Goal: Use online tool/utility: Utilize a website feature to perform a specific function

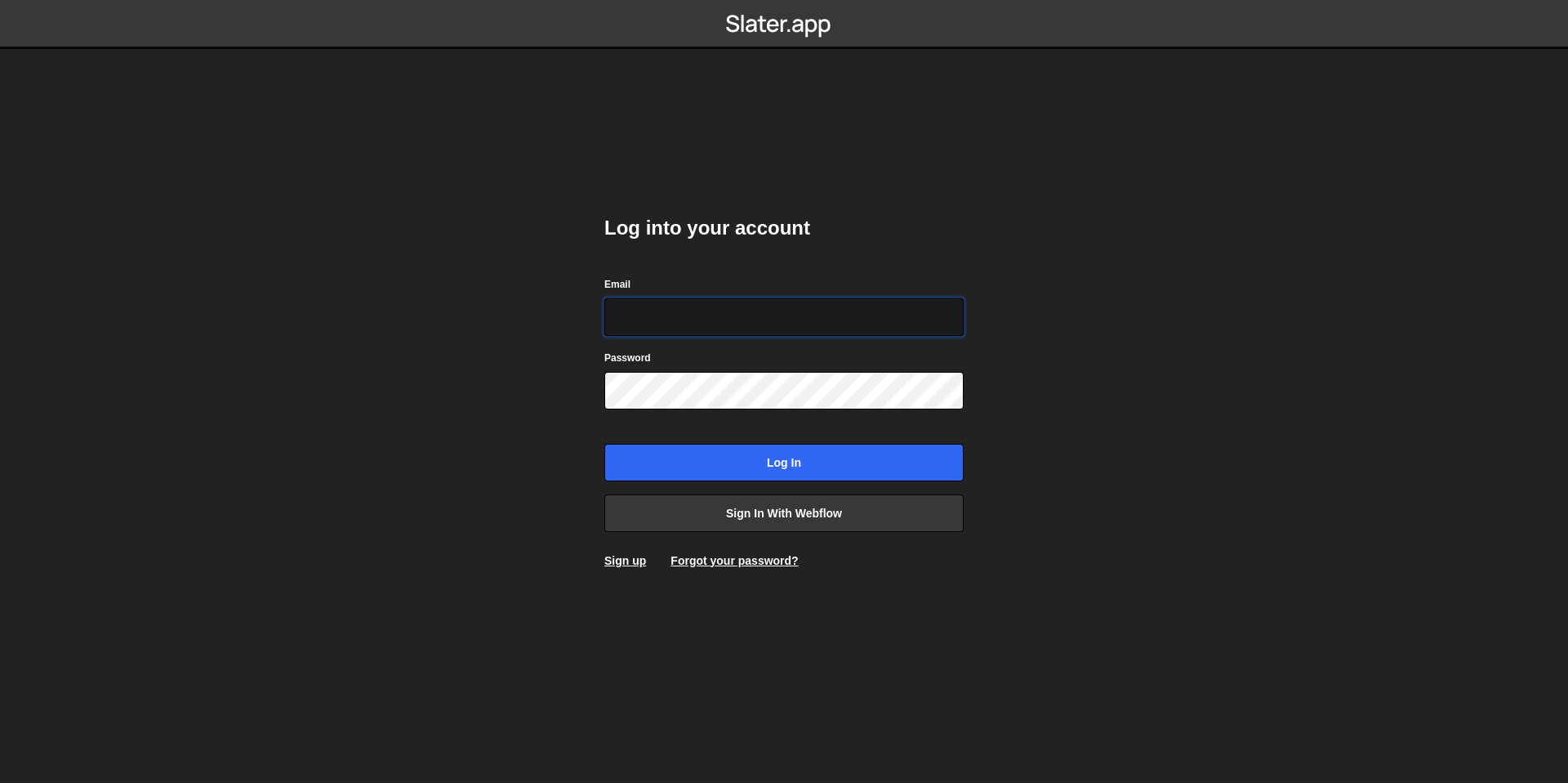
type input "[EMAIL_ADDRESS][DOMAIN_NAME]"
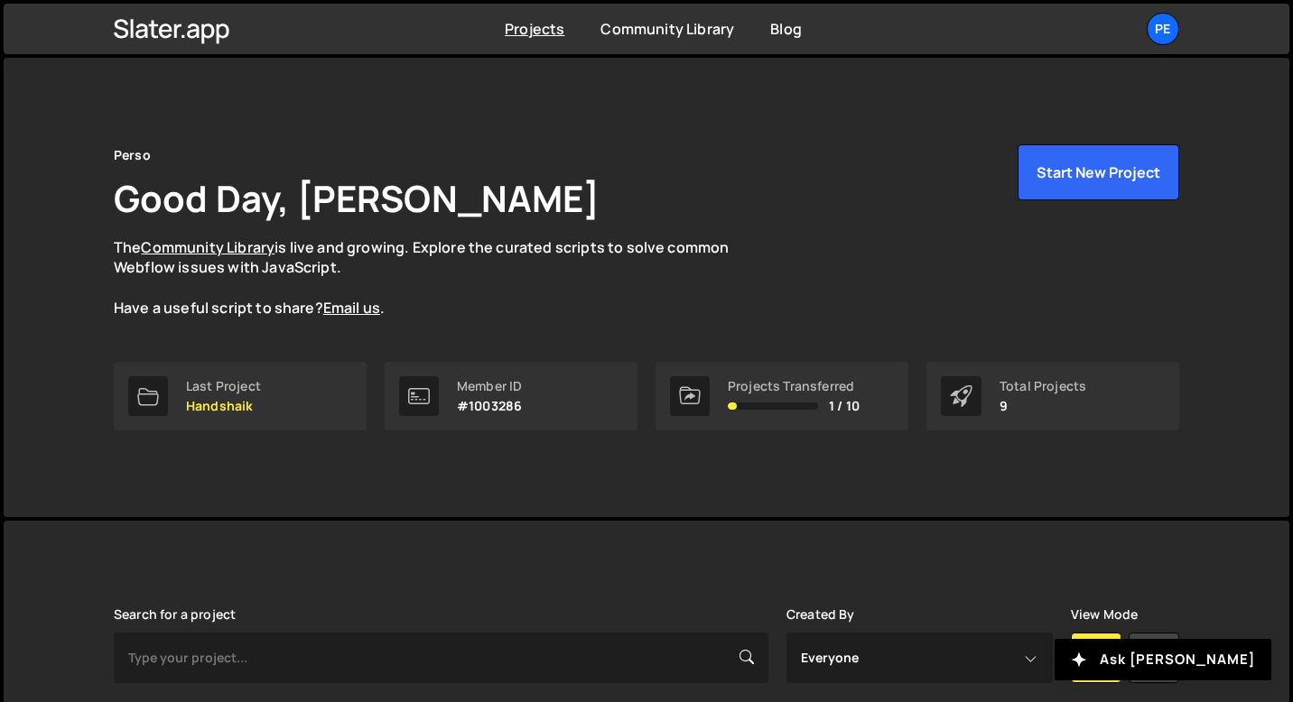
scroll to position [586, 0]
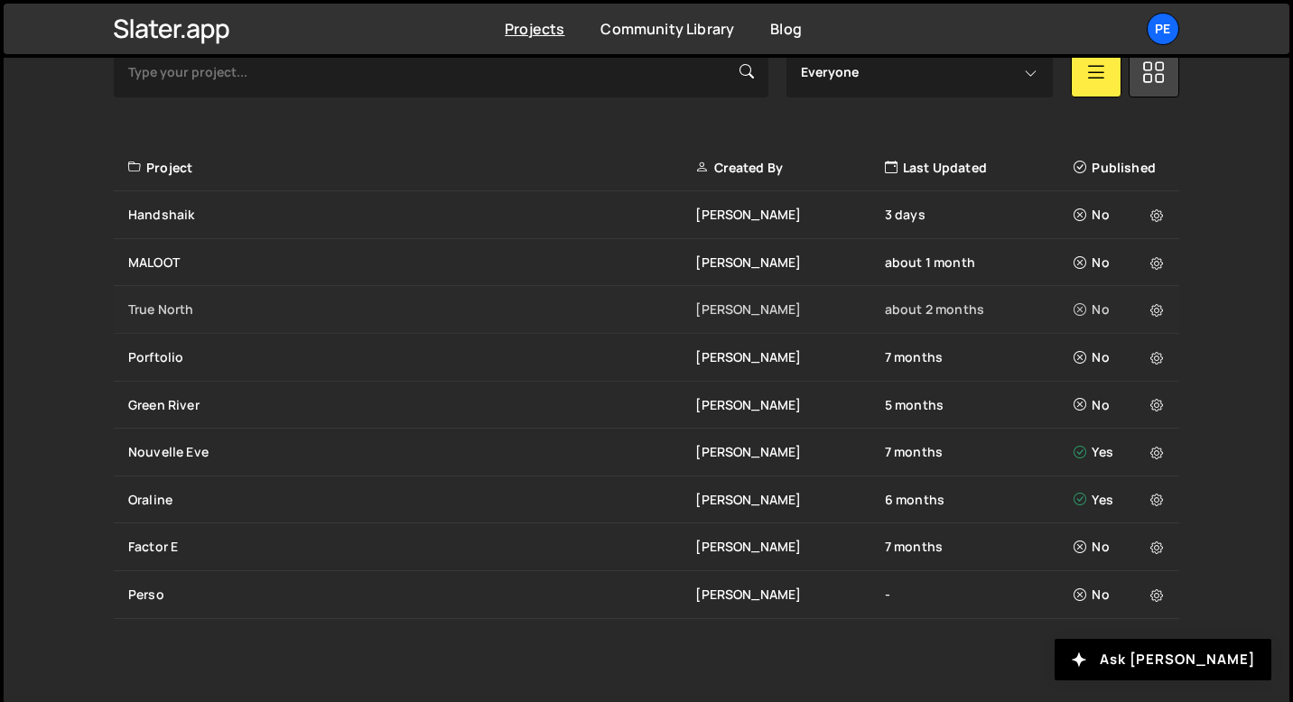
click at [189, 299] on div "True North [PERSON_NAME] about 2 months No" at bounding box center [646, 310] width 1065 height 48
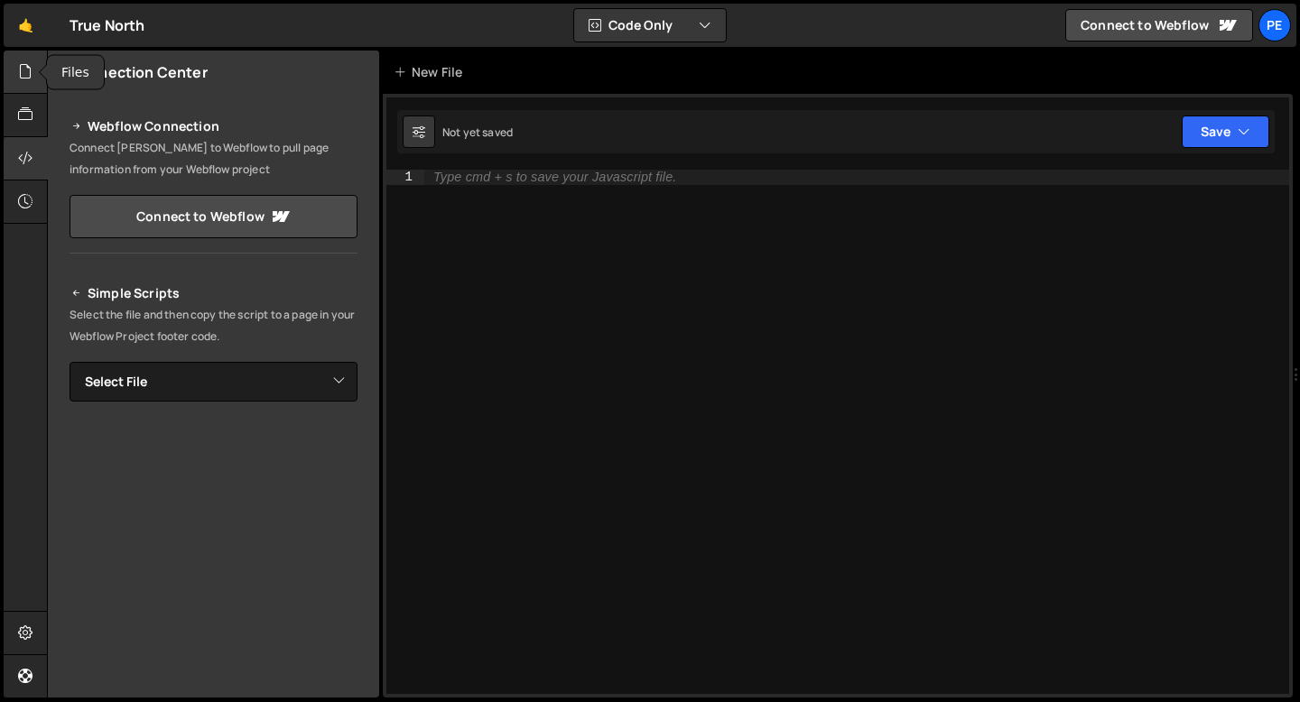
click at [21, 81] on icon at bounding box center [25, 71] width 14 height 20
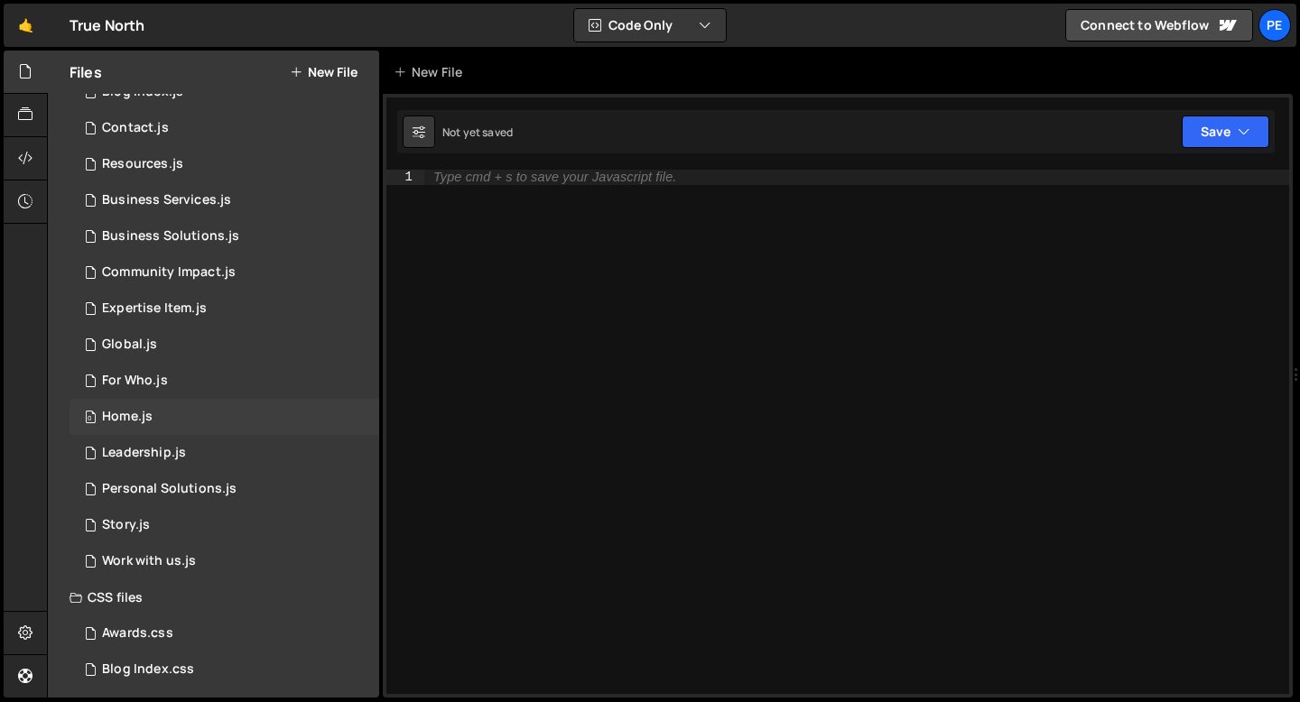
scroll to position [100, 0]
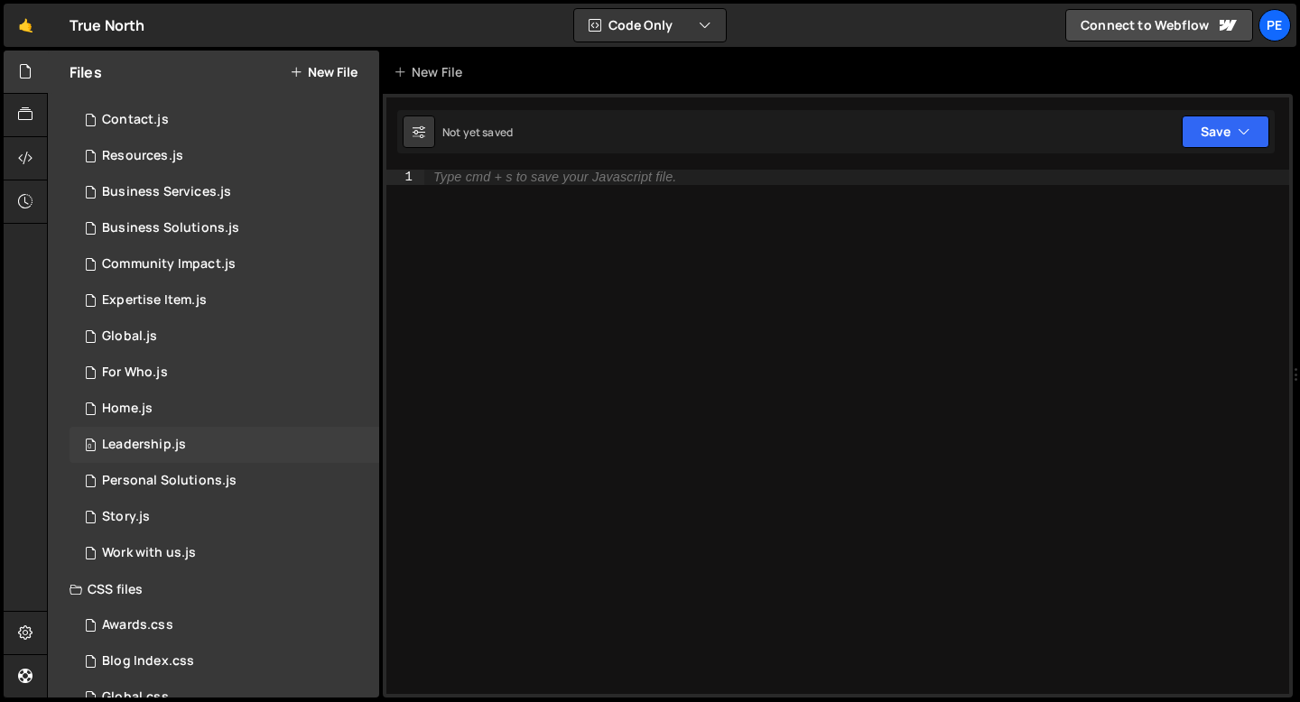
click at [145, 441] on div "Leadership.js" at bounding box center [144, 445] width 84 height 16
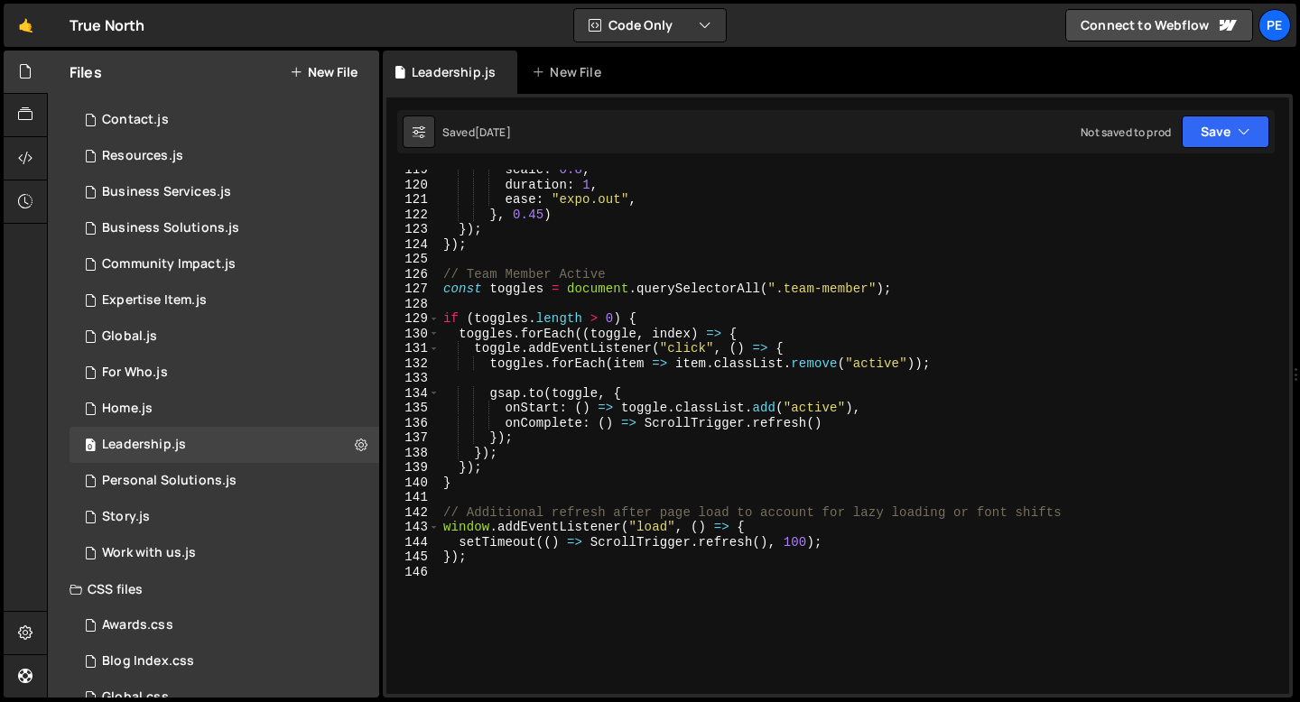
scroll to position [1765, 0]
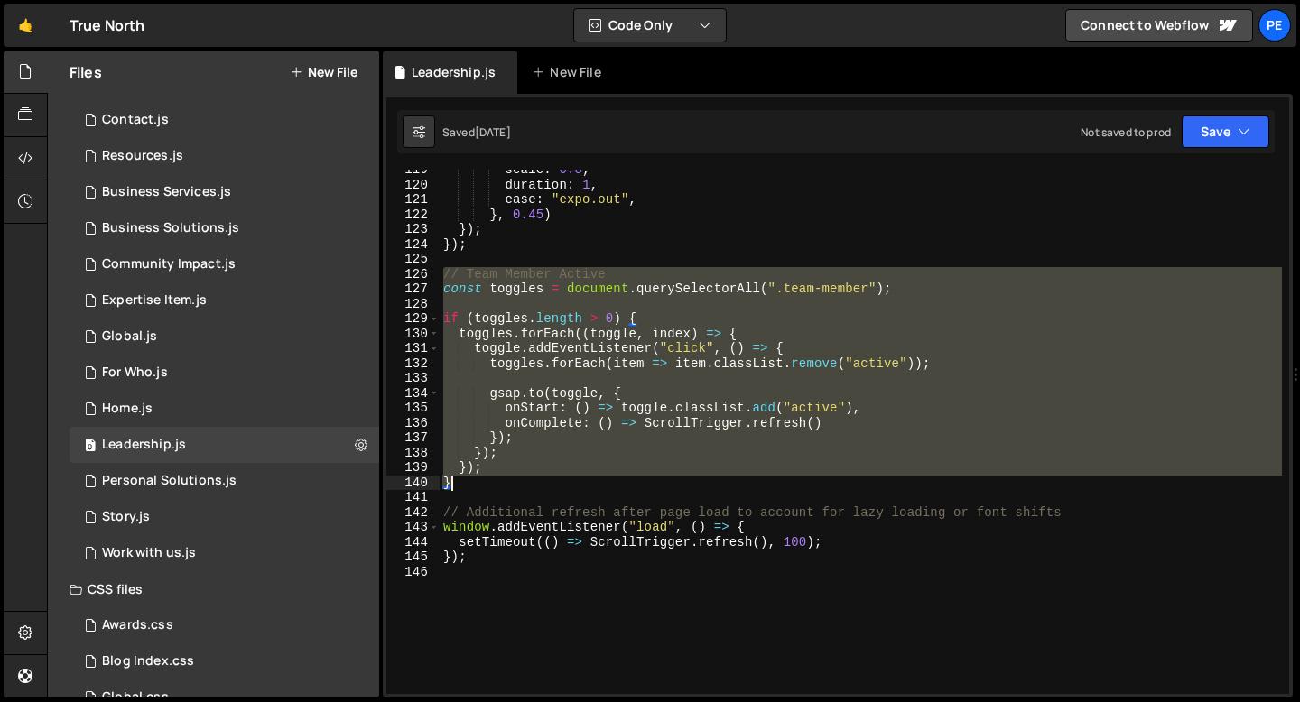
drag, startPoint x: 444, startPoint y: 276, endPoint x: 500, endPoint y: 487, distance: 217.7
click at [500, 487] on div "scale : 0.8 , duration : 1 , ease : "expo.out" , } , 0.45 ) }) ; }) ; // Team M…" at bounding box center [861, 440] width 842 height 554
paste textarea
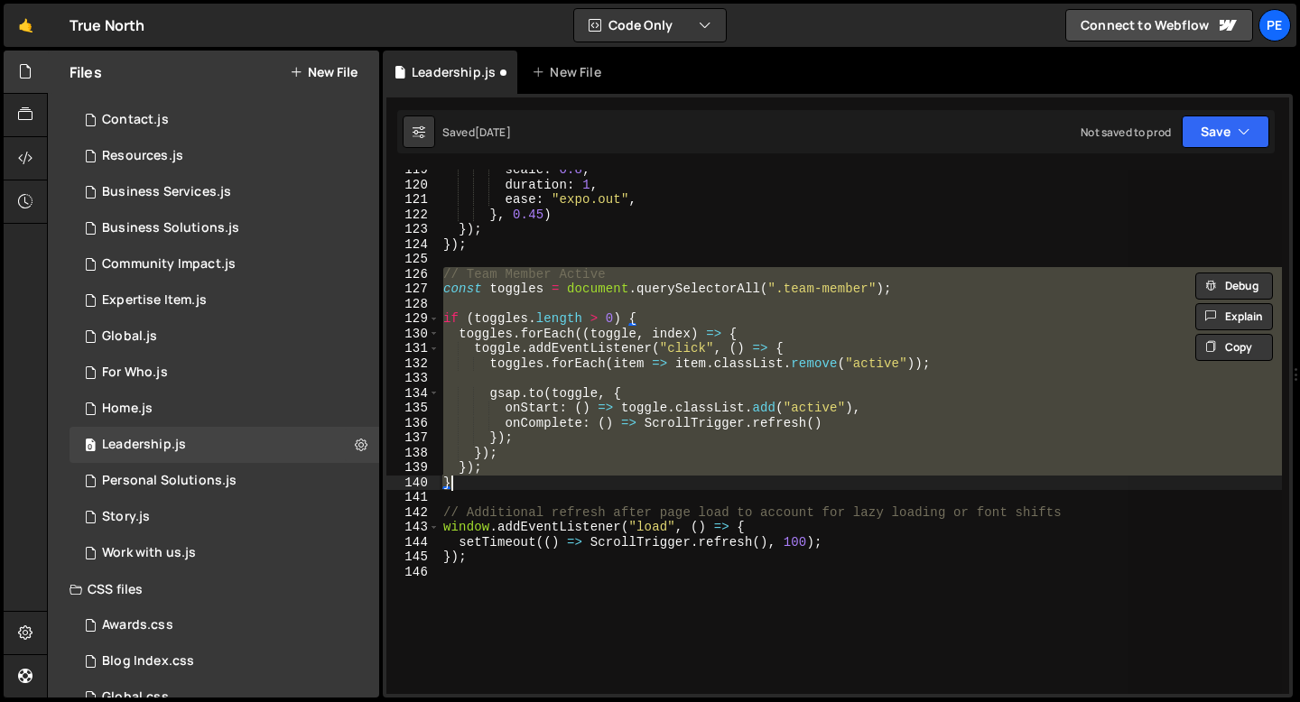
click at [448, 288] on div "scale : 0.8 , duration : 1 , ease : "expo.out" , } , 0.45 ) }) ; }) ; // Team M…" at bounding box center [861, 432] width 842 height 525
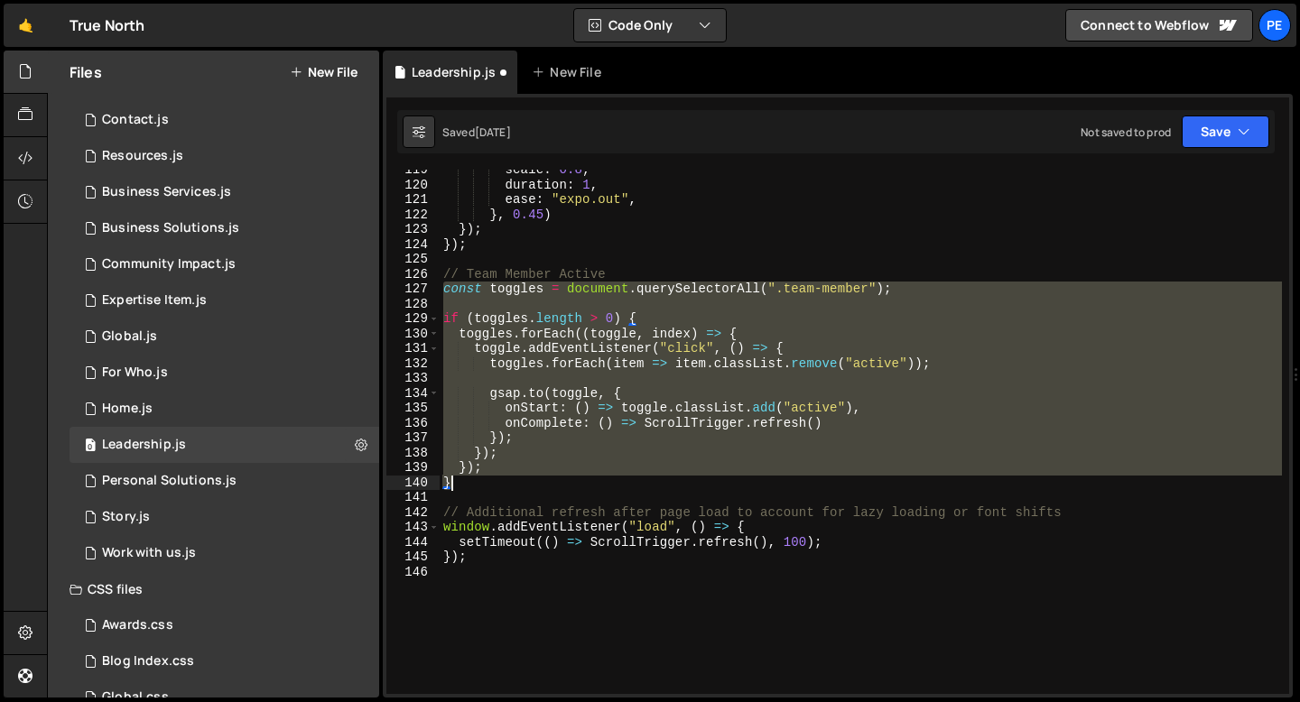
drag, startPoint x: 444, startPoint y: 288, endPoint x: 484, endPoint y: 484, distance: 199.9
click at [484, 484] on div "scale : 0.8 , duration : 1 , ease : "expo.out" , } , 0.45 ) }) ; }) ; // Team M…" at bounding box center [861, 440] width 842 height 554
paste textarea
type textarea "}"
